Goal: Task Accomplishment & Management: Complete application form

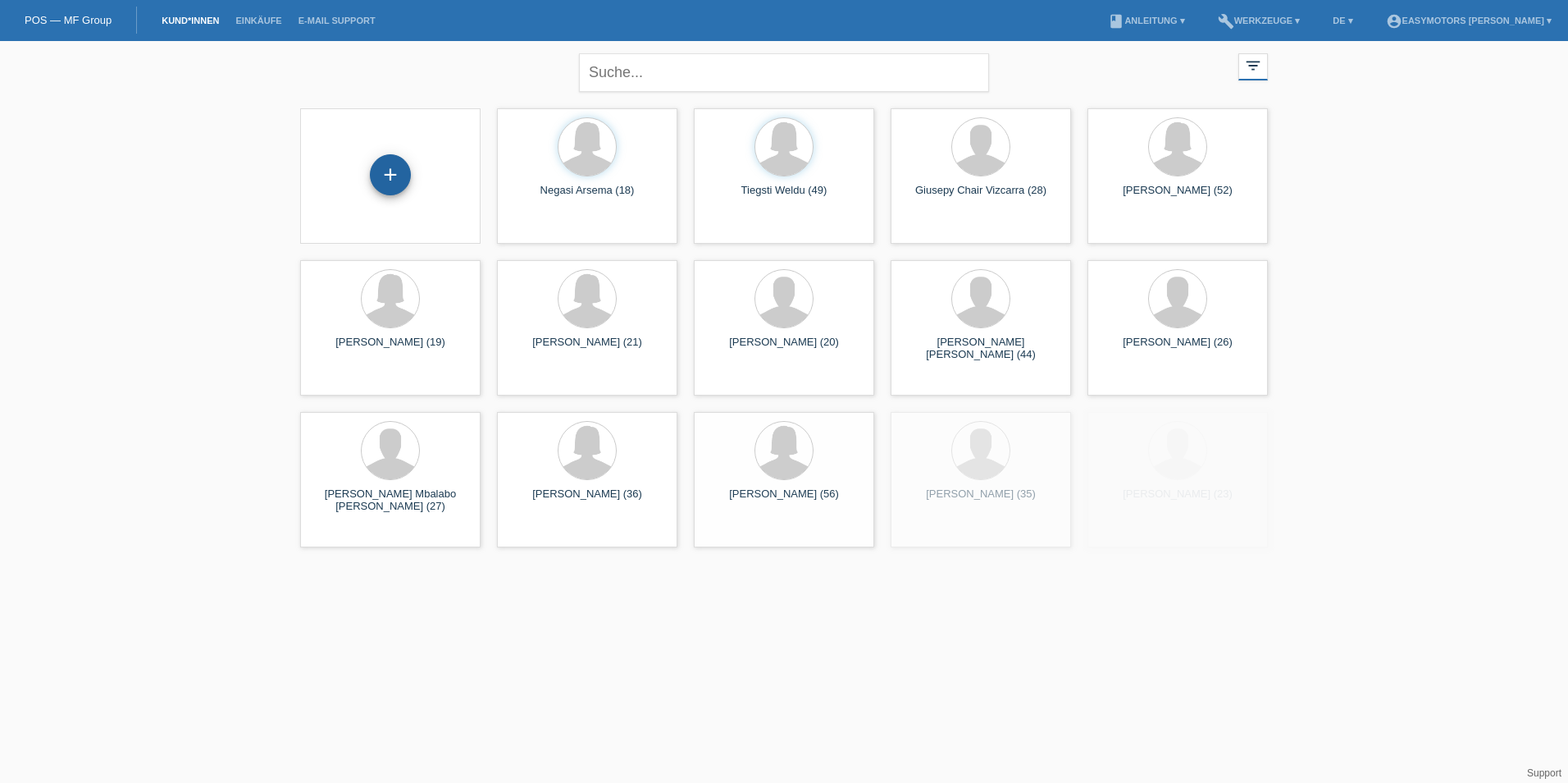
click at [392, 182] on div "+" at bounding box center [390, 174] width 41 height 41
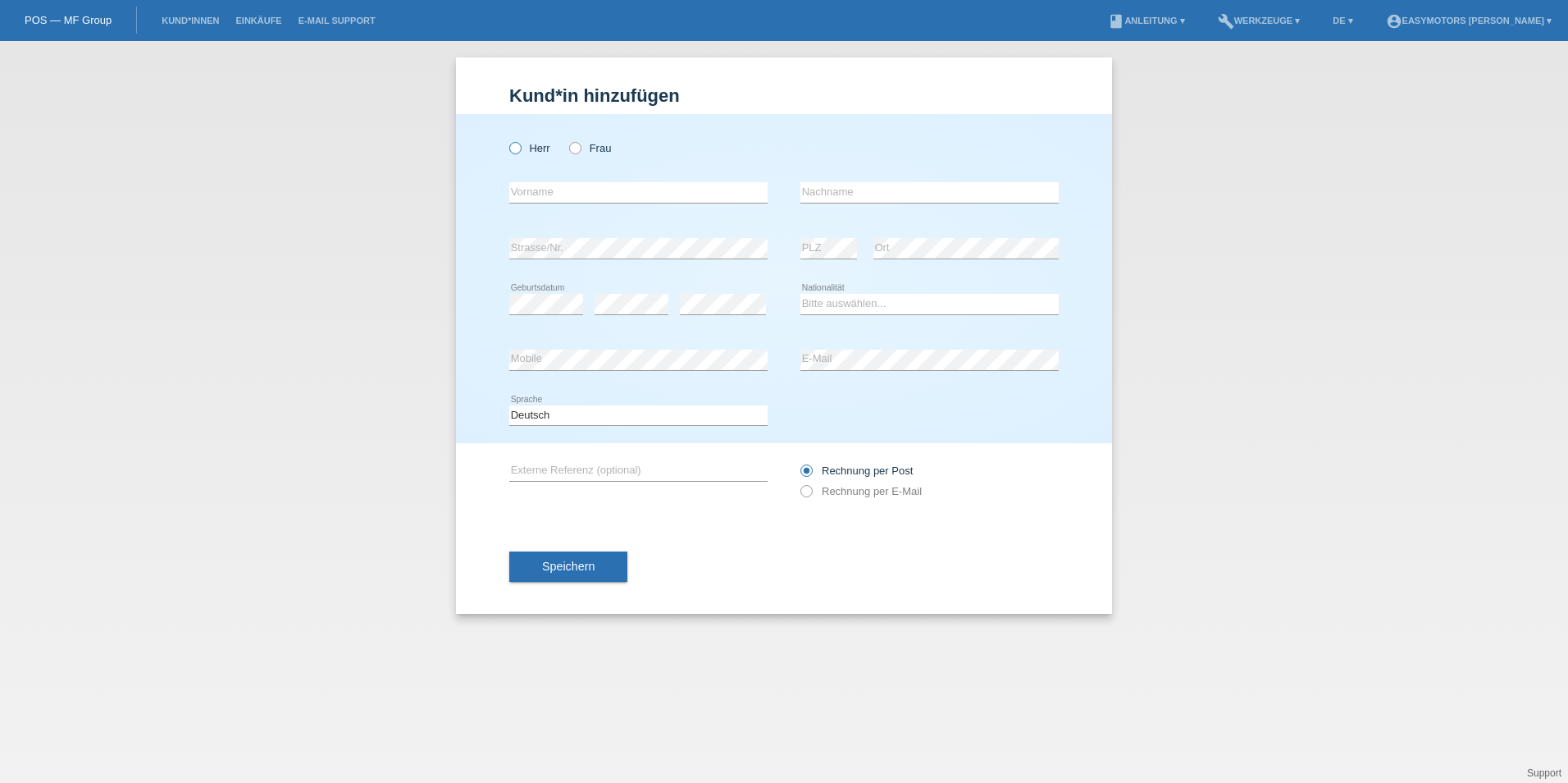
click at [536, 147] on label "Herr" at bounding box center [530, 148] width 41 height 12
click at [520, 147] on input "Herr" at bounding box center [515, 147] width 11 height 11
radio input "true"
click at [547, 188] on input "text" at bounding box center [639, 192] width 258 height 20
type input "Abdu"
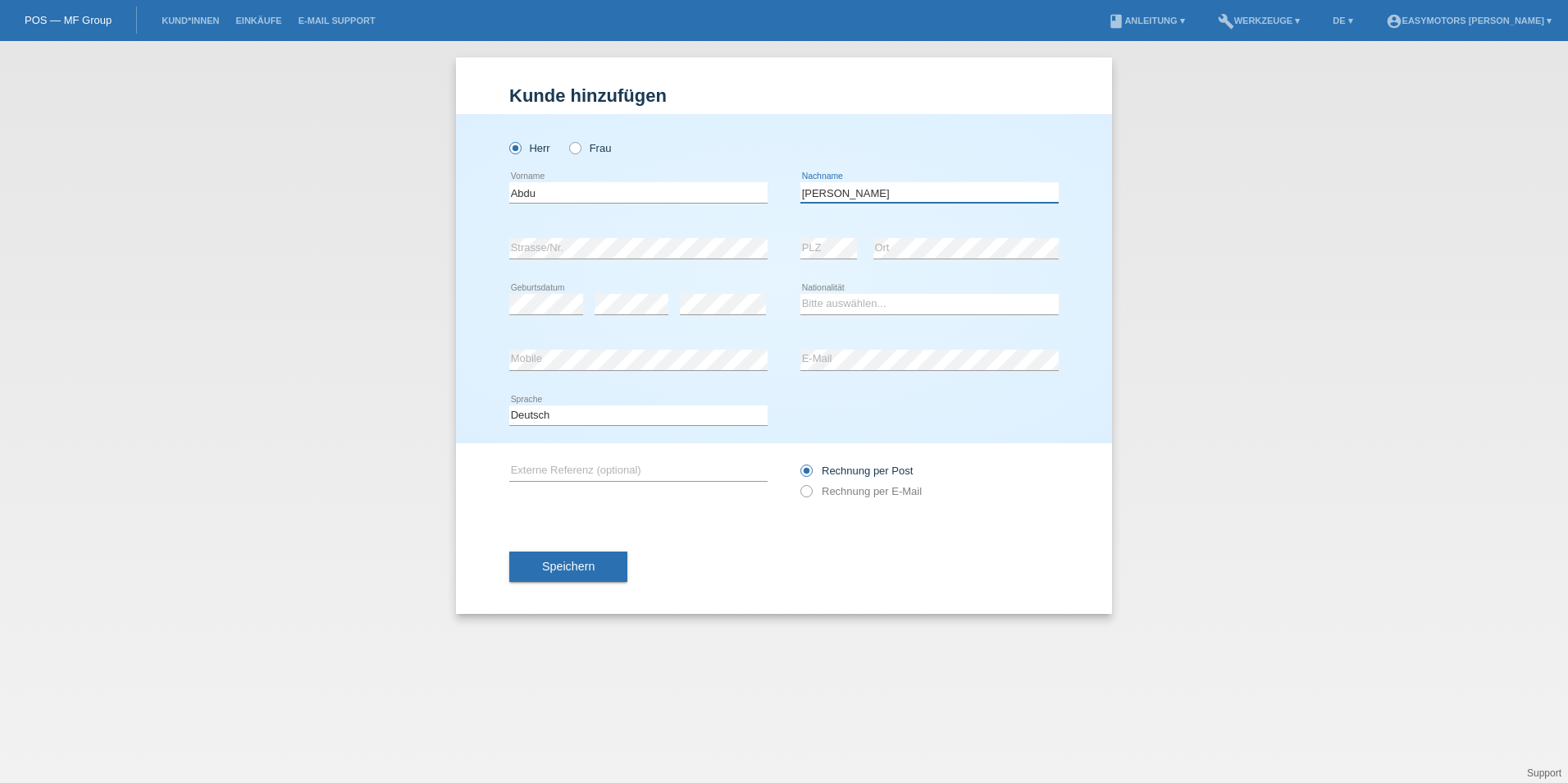
type input "[PERSON_NAME]"
select select "ER"
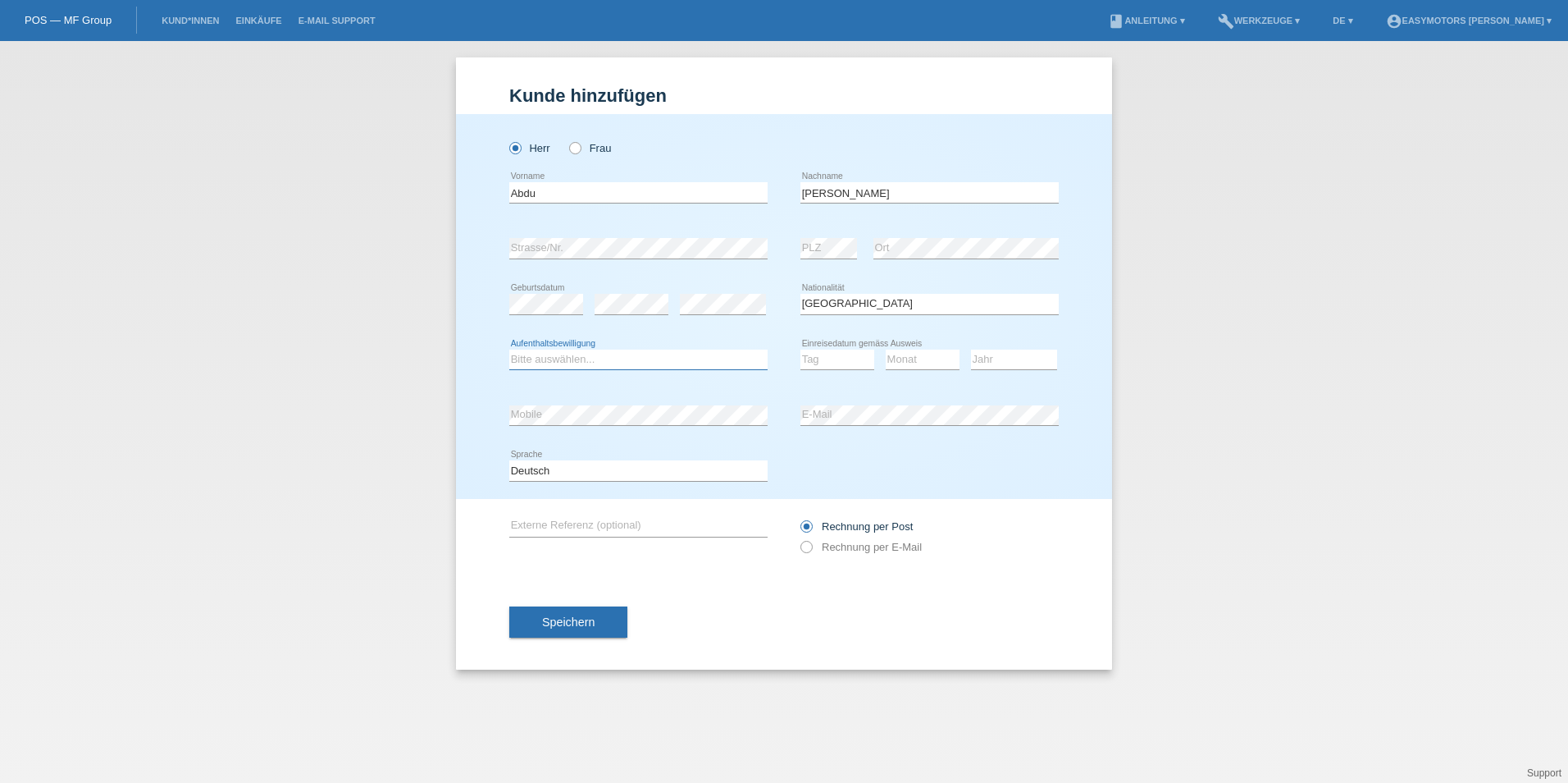
click at [533, 361] on select "Bitte auswählen... C B B - Flüchtlingsstatus Andere" at bounding box center [639, 359] width 258 height 19
select select "C"
click at [509, 349] on select "Bitte auswählen... C B B - Flüchtlingsstatus Andere" at bounding box center [639, 359] width 258 height 19
click at [809, 349] on select "Tag 01 02 03 04 05 06 07 08 09 10 11" at bounding box center [837, 359] width 73 height 19
click at [800, 349] on select "Tag 01 02 03 04 05 06 07 08 09 10 11" at bounding box center [837, 359] width 73 height 19
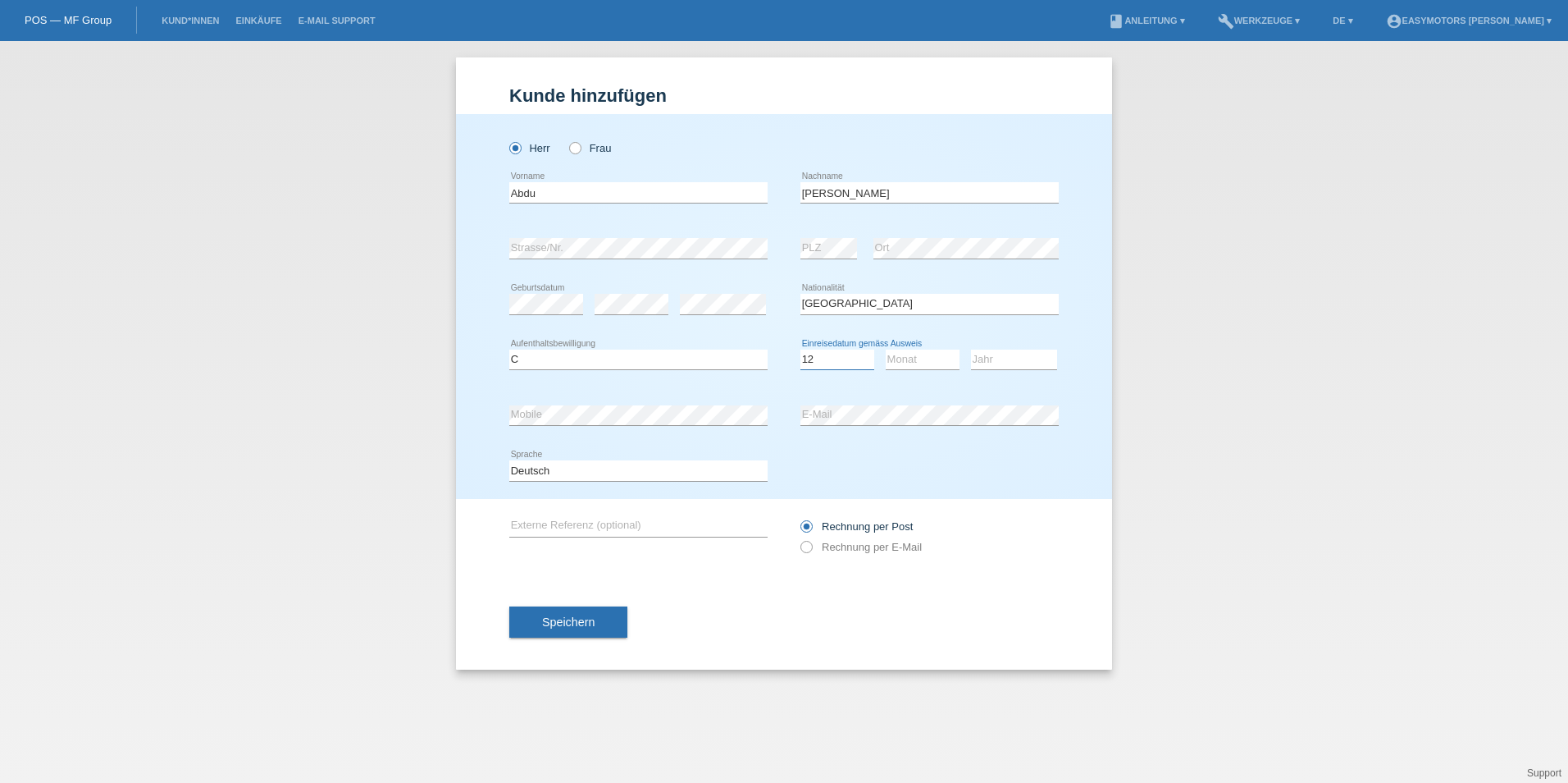
select select "13"
click at [906, 366] on select "Monat 01 02 03 04 05 06 07 08 09 10 11" at bounding box center [922, 359] width 73 height 19
select select "12"
click at [885, 349] on select "Monat 01 02 03 04 05 06 07 08 09 10 11" at bounding box center [922, 359] width 73 height 19
click at [1036, 350] on select "Jahr 2025 2024 2023 2022 2021 2020 2019 2018 2017 2016 2015 2014 2013 2012 2011…" at bounding box center [1013, 359] width 86 height 19
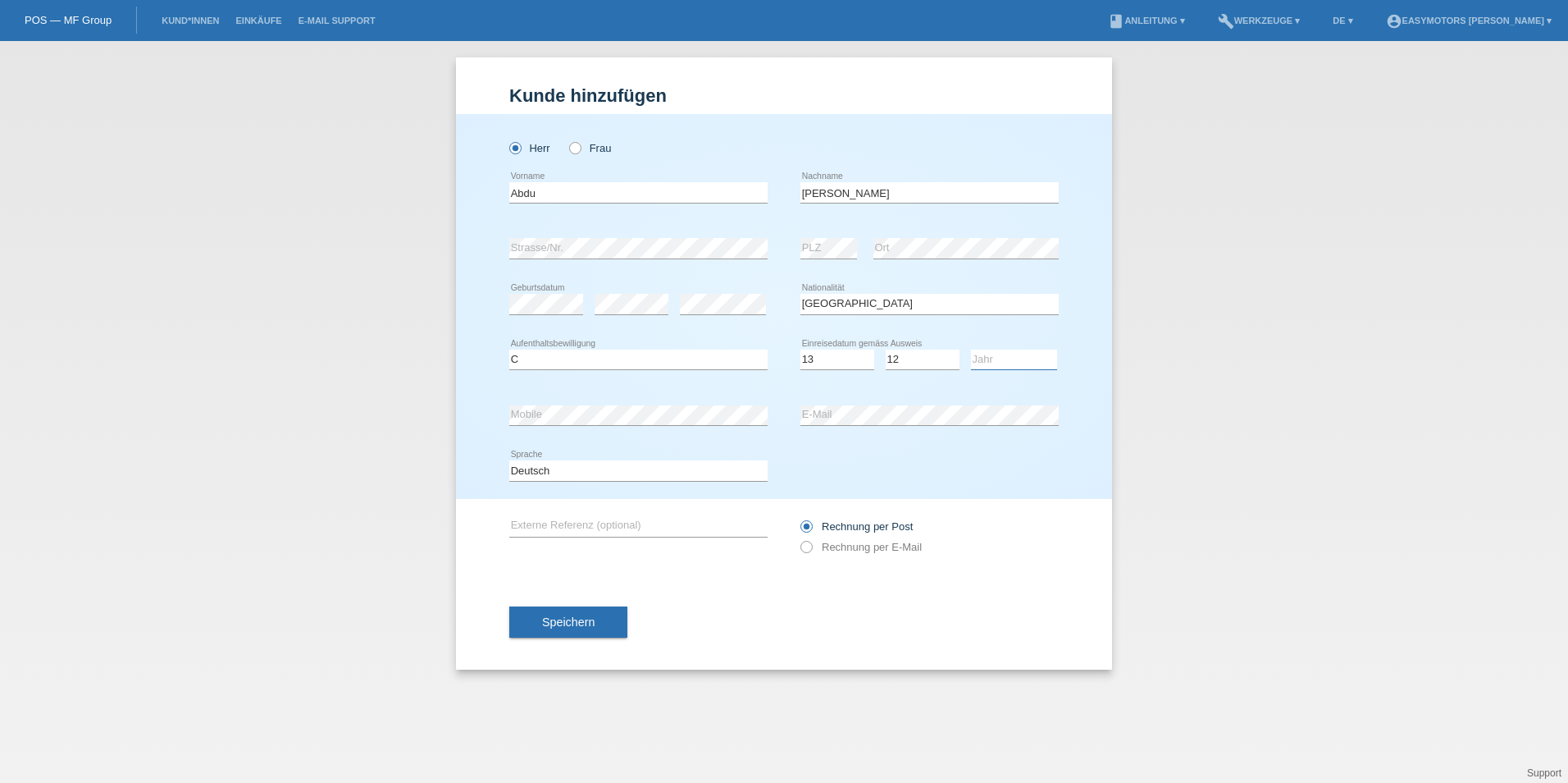
select select "2012"
click at [971, 349] on select "Jahr 2025 2024 2023 2022 2021 2020 2019 2018 2017 2016 2015 2014 2013 2012 2011…" at bounding box center [1013, 359] width 86 height 19
click at [767, 663] on div "Speichern" at bounding box center [784, 622] width 549 height 96
click at [638, 632] on div "Speichern" at bounding box center [784, 622] width 549 height 96
click at [567, 628] on button "Speichern" at bounding box center [569, 621] width 119 height 31
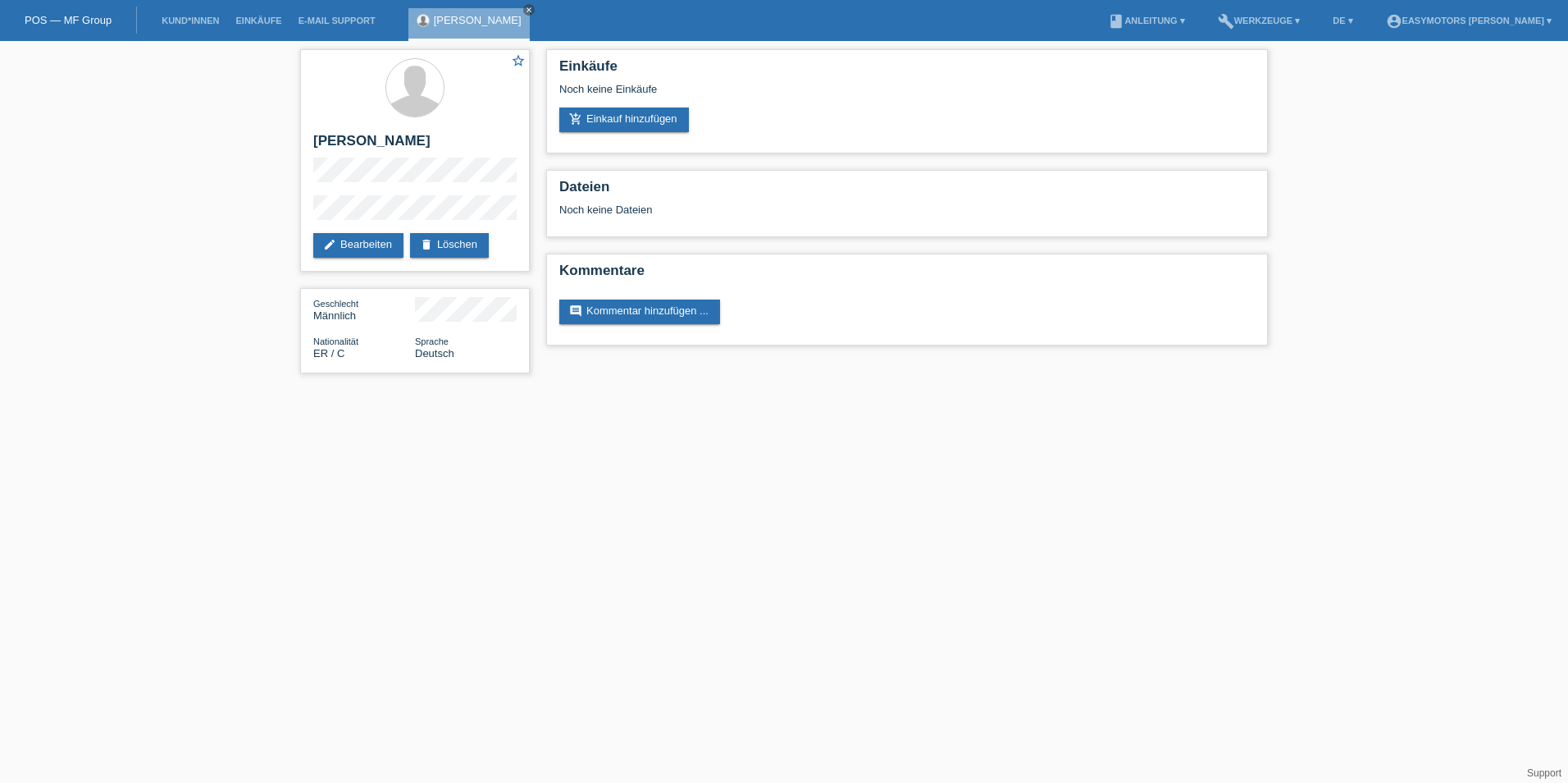
drag, startPoint x: 402, startPoint y: 220, endPoint x: 226, endPoint y: 289, distance: 189.0
click at [226, 289] on div "star_border Abdu Mohammed Andu edit Bearbeiten delete Löschen Geschlecht Männli…" at bounding box center [784, 215] width 1568 height 349
click at [621, 117] on link "add_shopping_cart Einkauf hinzufügen" at bounding box center [623, 119] width 130 height 25
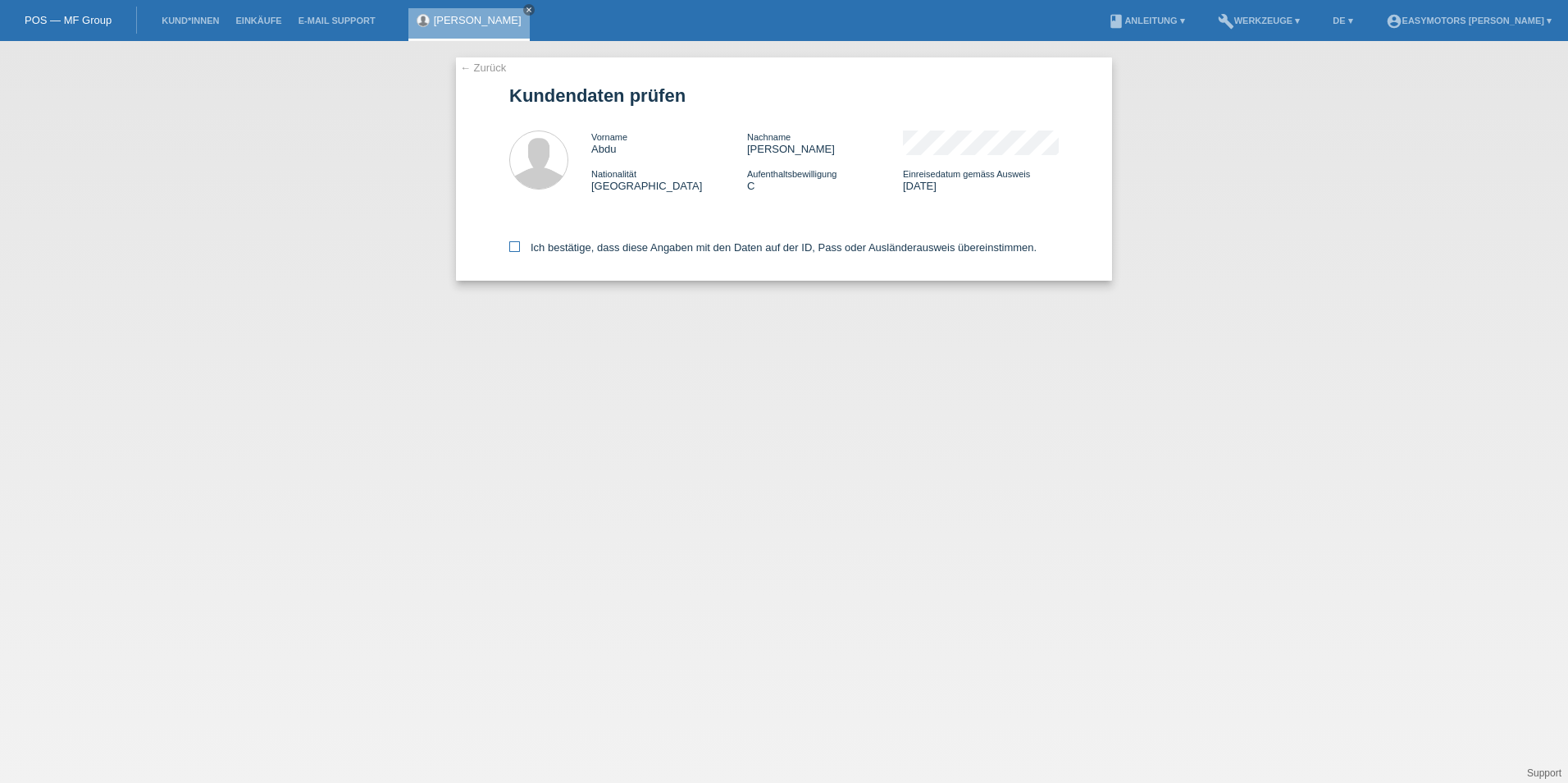
click at [547, 249] on label "Ich bestätige, dass diese Angaben mit den Daten auf der ID, Pass oder Ausländer…" at bounding box center [773, 248] width 527 height 12
click at [520, 249] on input "Ich bestätige, dass diese Angaben mit den Daten auf der ID, Pass oder Ausländer…" at bounding box center [515, 247] width 11 height 11
checkbox input "true"
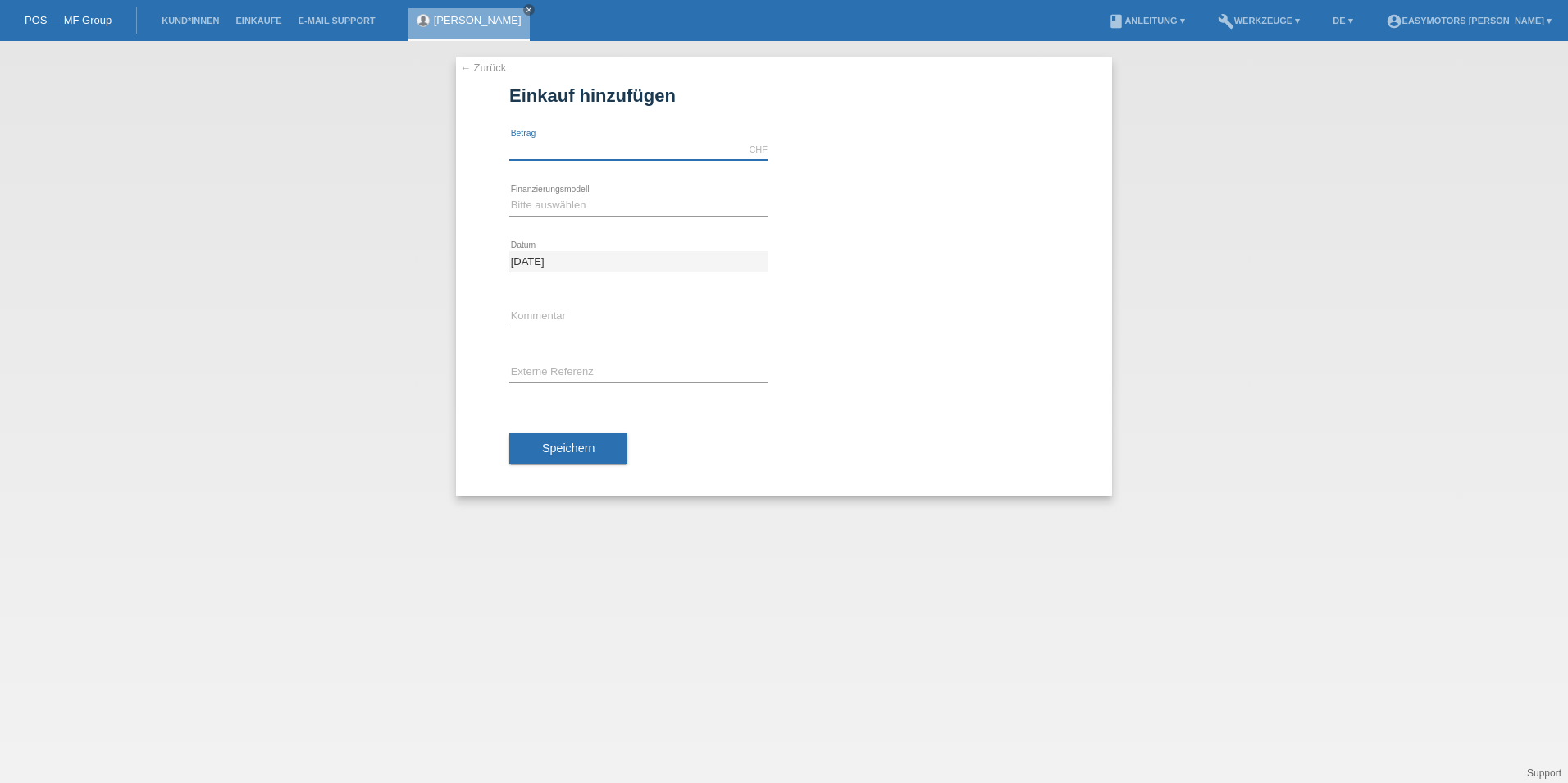
click at [630, 152] on input "text" at bounding box center [639, 150] width 258 height 20
type input "2800.00"
click at [543, 203] on select "Bitte auswählen Fixe Raten Kauf auf Rechnung mit Teilzahlungsoption" at bounding box center [639, 205] width 258 height 19
select select "81"
click at [509, 196] on select "Bitte auswählen Fixe Raten Kauf auf Rechnung mit Teilzahlungsoption" at bounding box center [639, 205] width 258 height 19
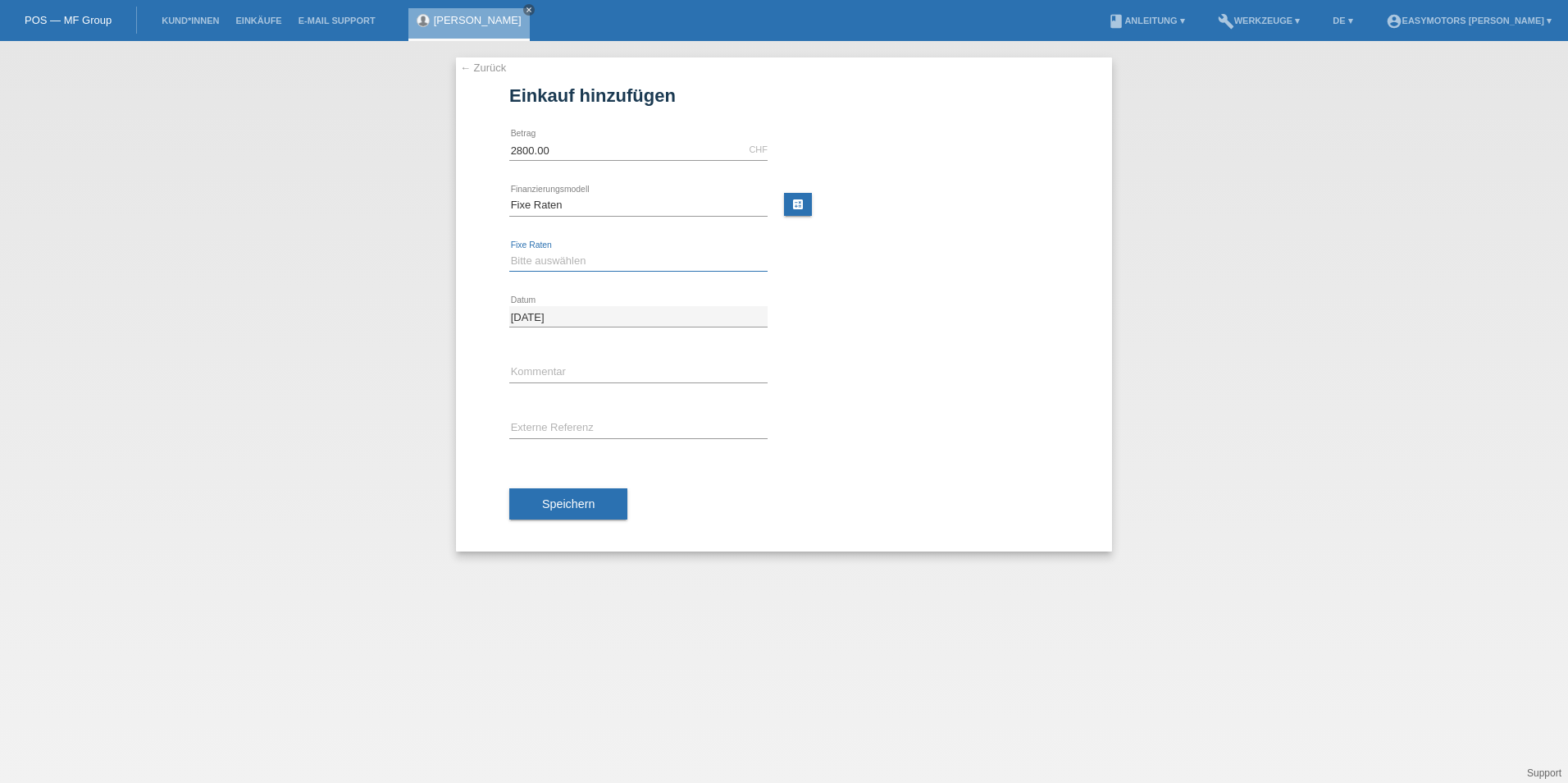
click at [535, 258] on select "Bitte auswählen 12 Raten 24 Raten 48 Raten" at bounding box center [639, 261] width 258 height 19
select select "320"
click at [509, 251] on select "Bitte auswählen 12 Raten 24 Raten 48 Raten" at bounding box center [639, 261] width 258 height 19
click at [593, 493] on button "Speichern" at bounding box center [569, 503] width 119 height 31
